Goal: Transaction & Acquisition: Book appointment/travel/reservation

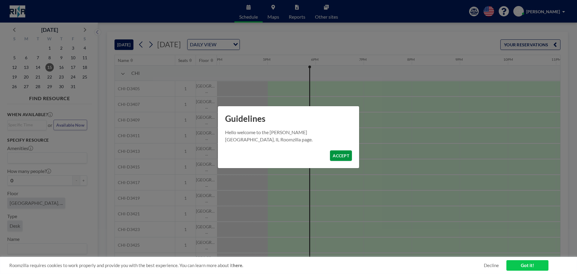
scroll to position [0, 769]
click at [341, 157] on button "ACCEPT" at bounding box center [341, 155] width 22 height 11
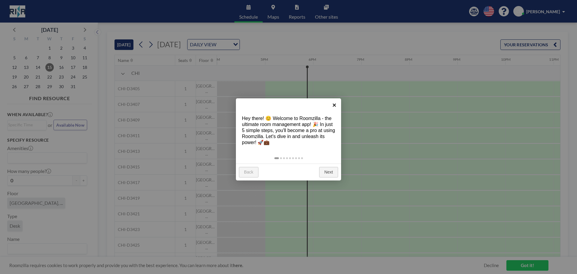
click at [333, 105] on link "×" at bounding box center [335, 105] width 14 height 14
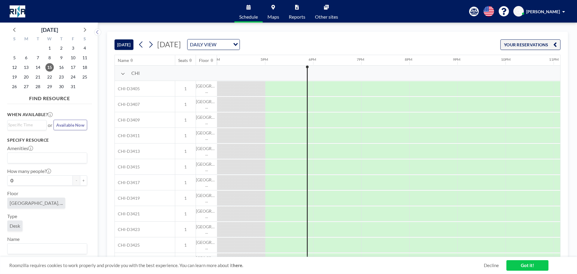
click at [274, 13] on link "Maps" at bounding box center [273, 11] width 21 height 23
click at [26, 77] on span "20" at bounding box center [26, 77] width 8 height 8
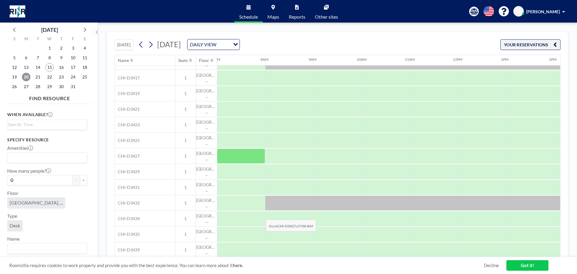
scroll to position [120, 337]
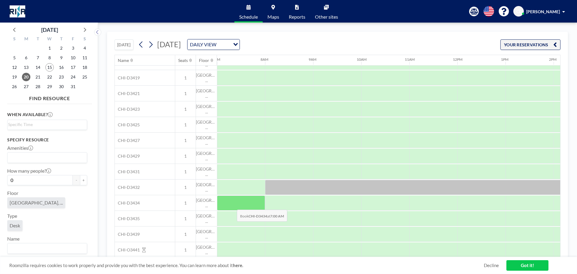
click at [232, 205] on div at bounding box center [241, 202] width 48 height 15
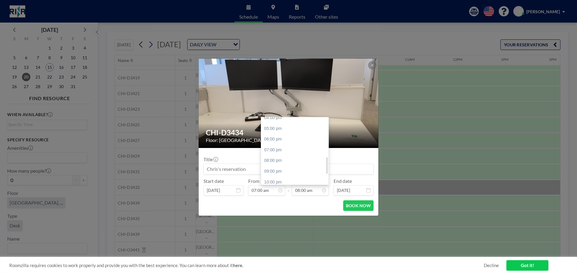
scroll to position [146, 0]
click at [279, 160] on div "05:00 pm" at bounding box center [296, 158] width 70 height 11
type input "05:00 pm"
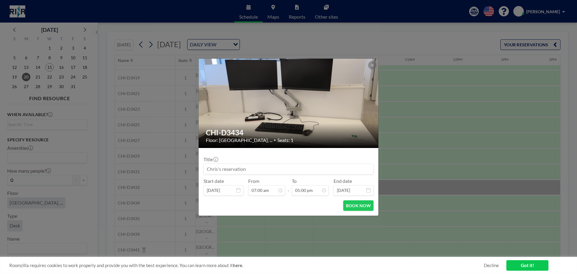
scroll to position [75, 0]
click at [217, 169] on input at bounding box center [288, 169] width 169 height 10
click at [218, 169] on input at bounding box center [288, 169] width 169 height 10
type input "[PERSON_NAME]"
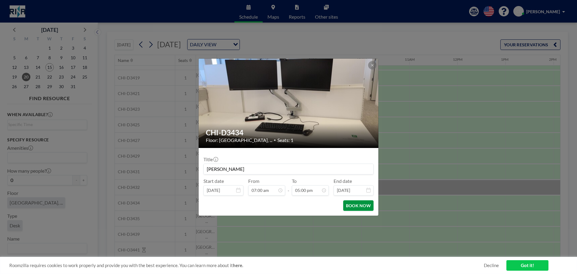
click at [354, 205] on button "BOOK NOW" at bounding box center [358, 205] width 30 height 11
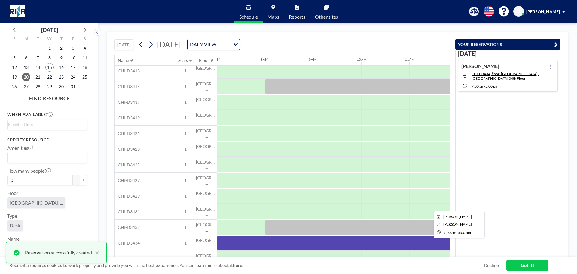
scroll to position [79, 337]
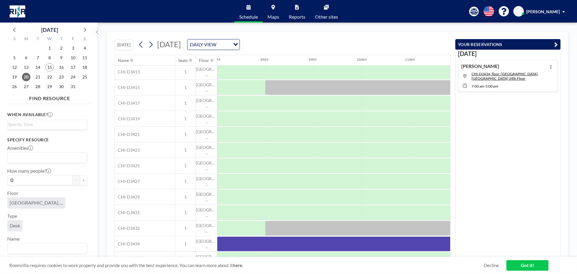
click at [272, 7] on icon at bounding box center [273, 7] width 4 height 5
